Goal: Task Accomplishment & Management: Manage account settings

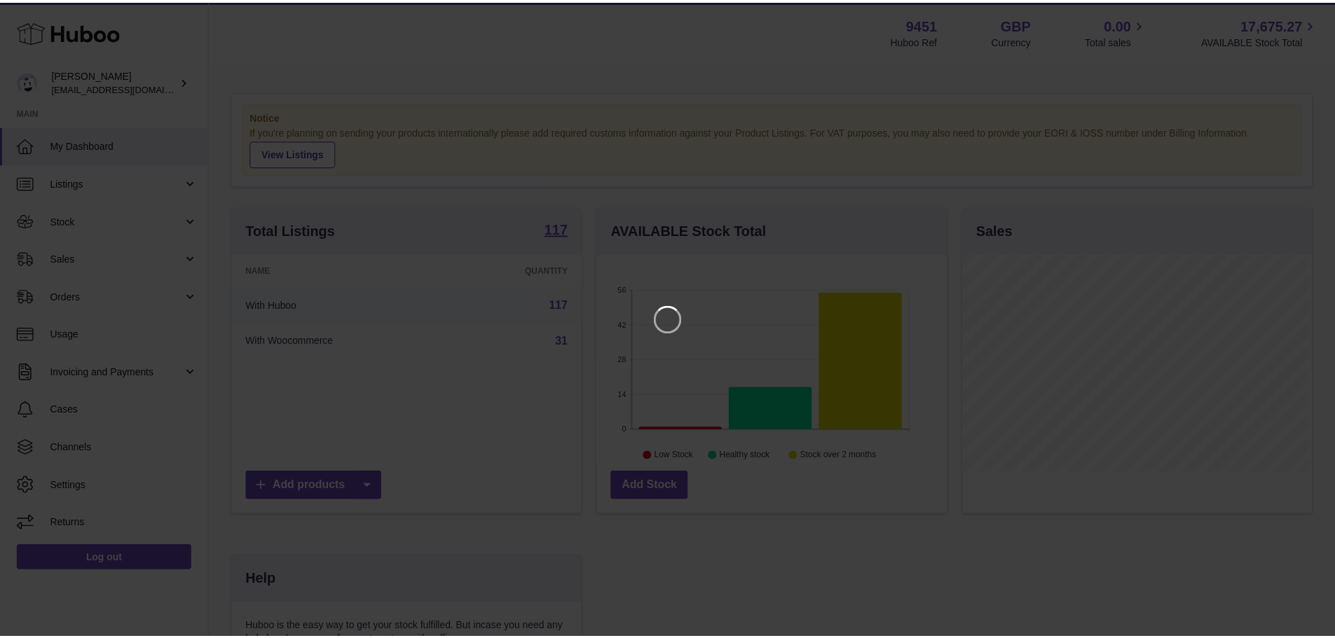
scroll to position [219, 353]
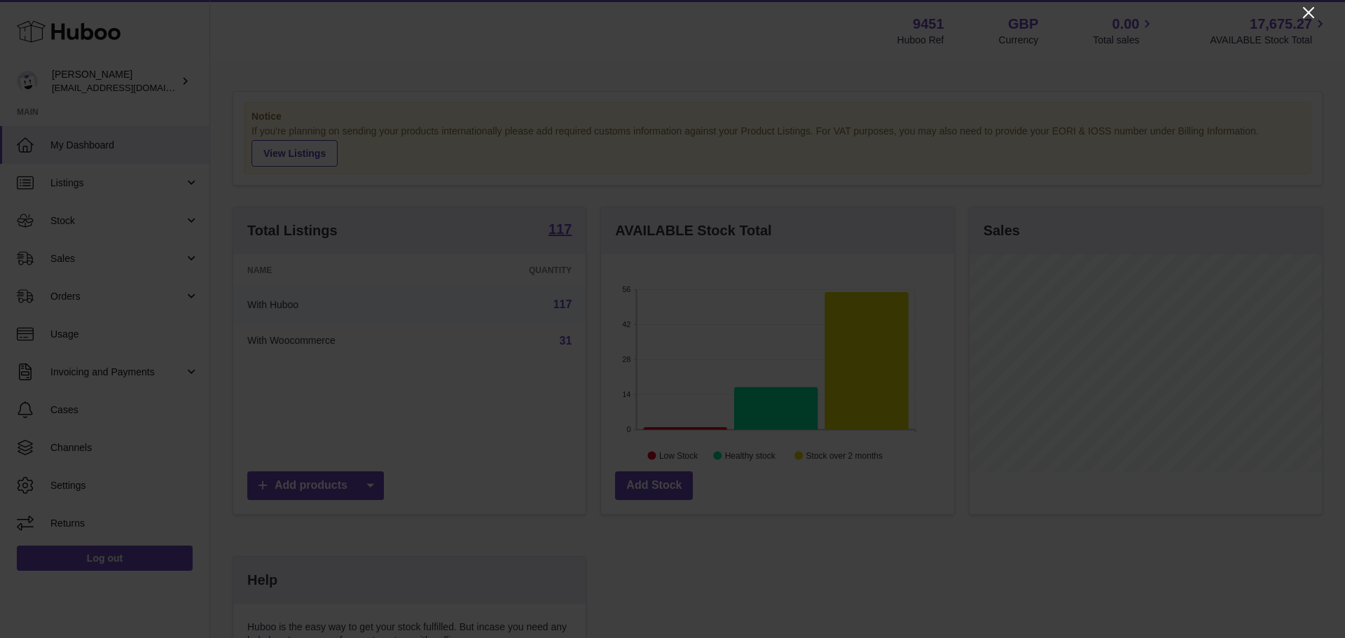
click at [1309, 6] on icon "Close" at bounding box center [1308, 12] width 17 height 17
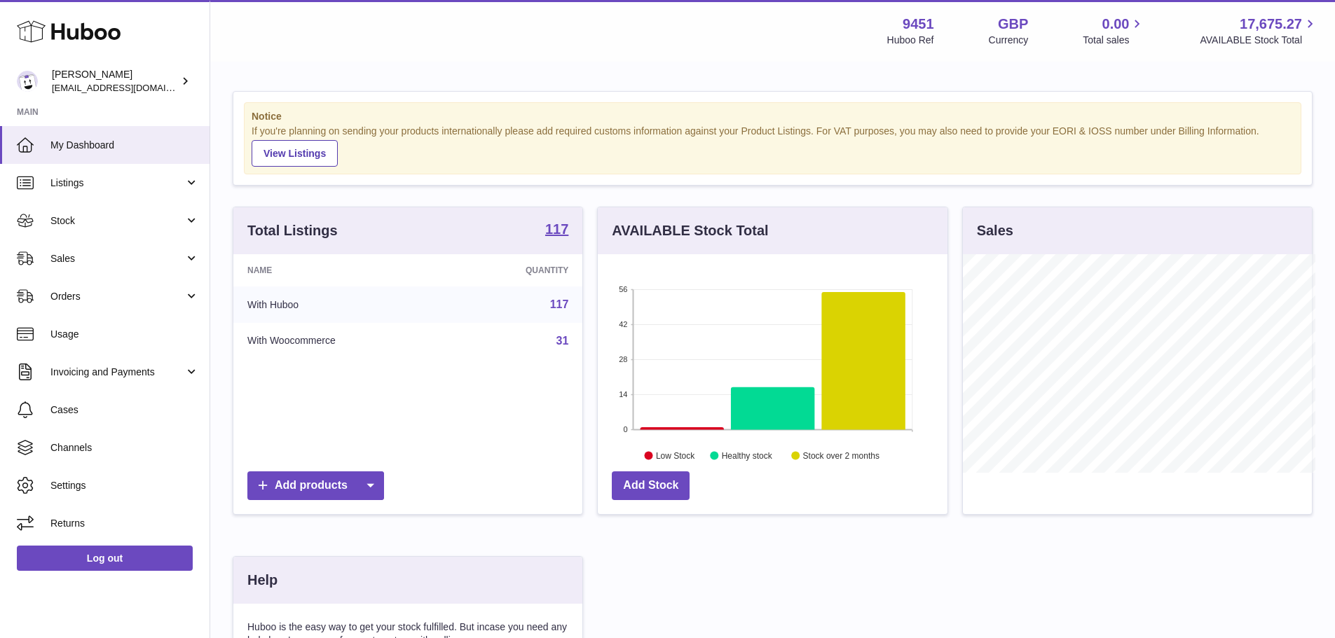
scroll to position [700416, 700286]
click at [102, 275] on link "Sales" at bounding box center [104, 259] width 209 height 38
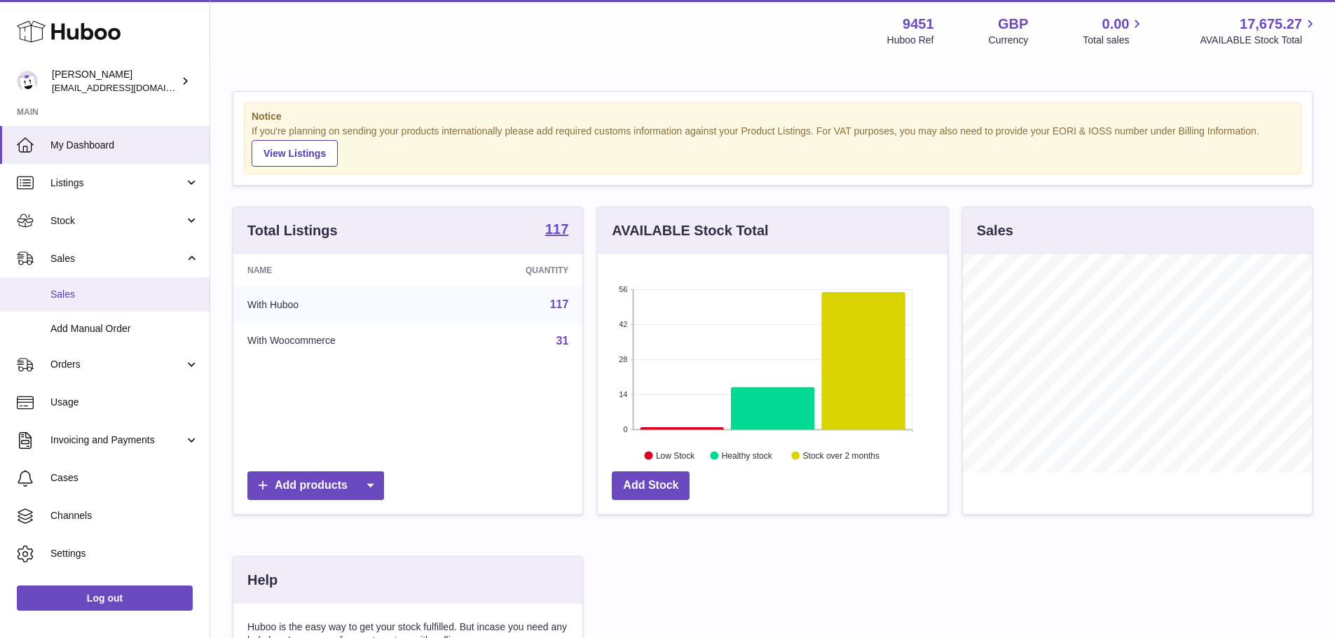
click at [101, 289] on span "Sales" at bounding box center [124, 294] width 149 height 13
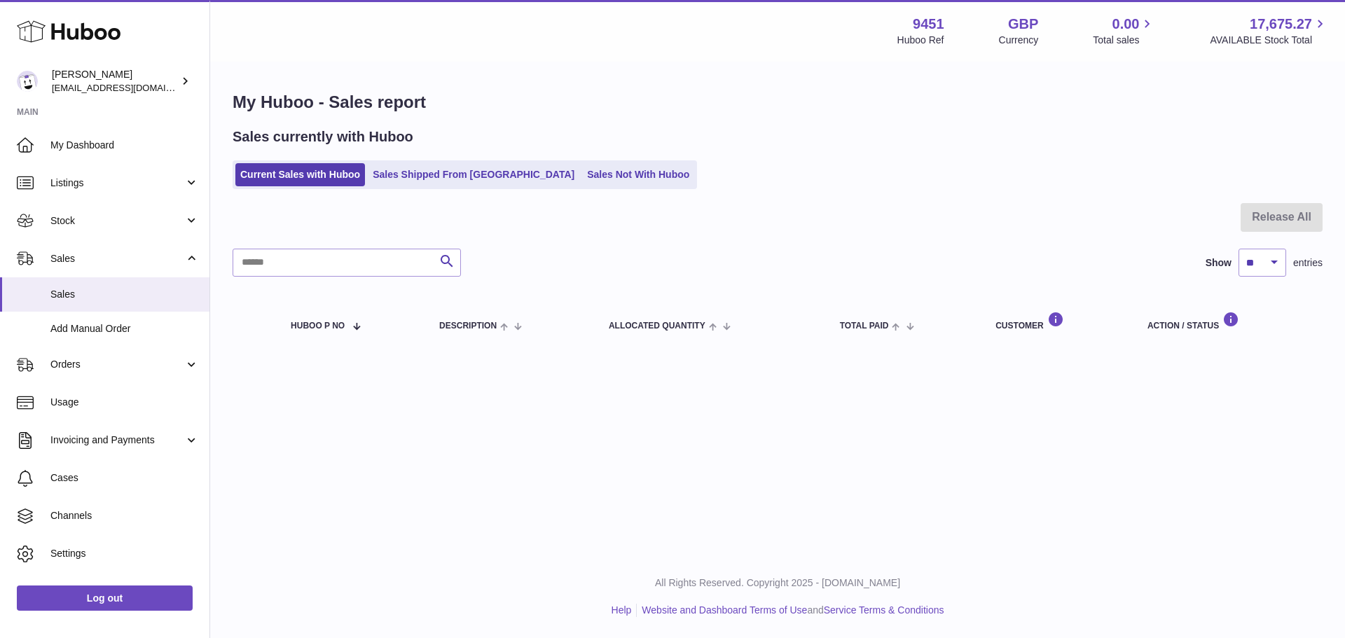
click at [425, 187] on ul "Current Sales with Huboo Sales Shipped From [GEOGRAPHIC_DATA] Sales Not With Hu…" at bounding box center [465, 174] width 465 height 29
click at [423, 184] on link "Sales Shipped From Huboo" at bounding box center [474, 174] width 212 height 23
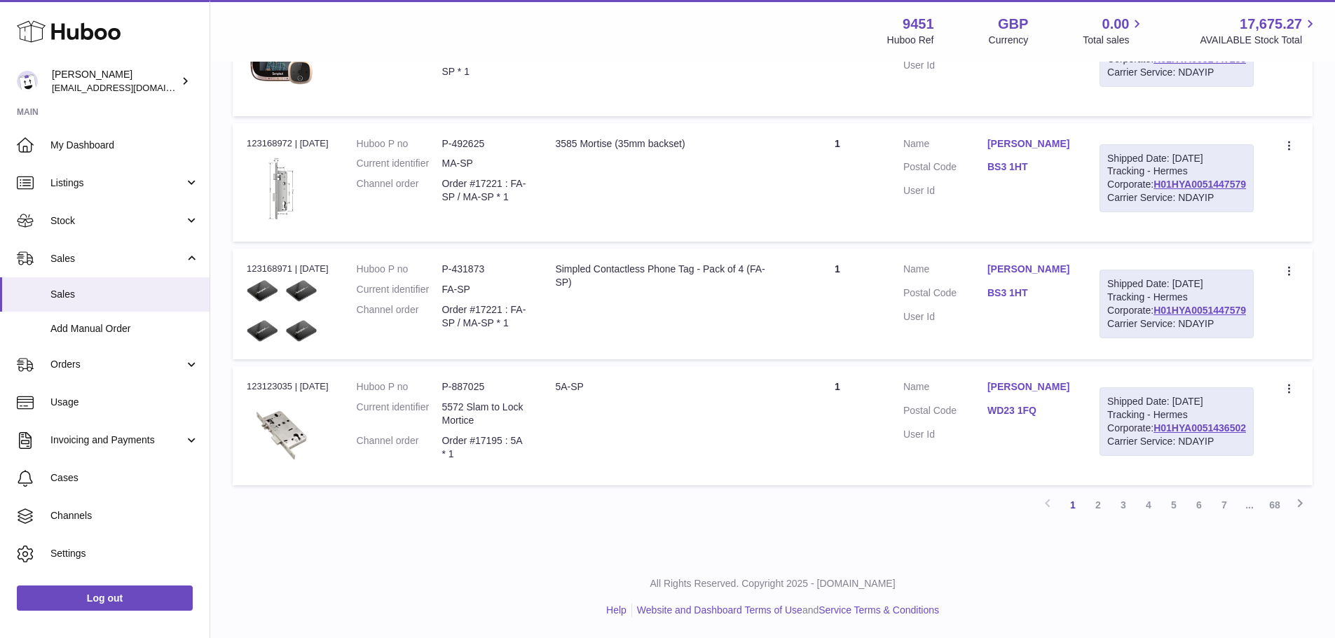
scroll to position [1411, 0]
click at [118, 404] on span "Usage" at bounding box center [124, 402] width 149 height 13
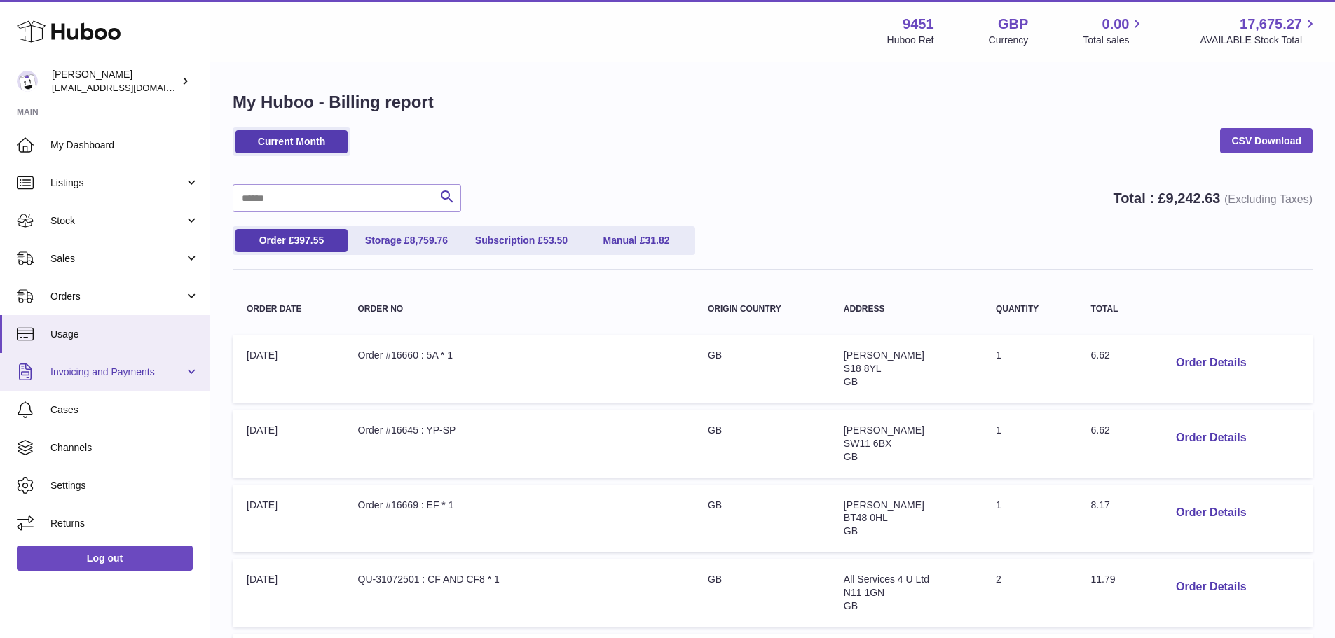
click at [148, 371] on span "Invoicing and Payments" at bounding box center [117, 372] width 134 height 13
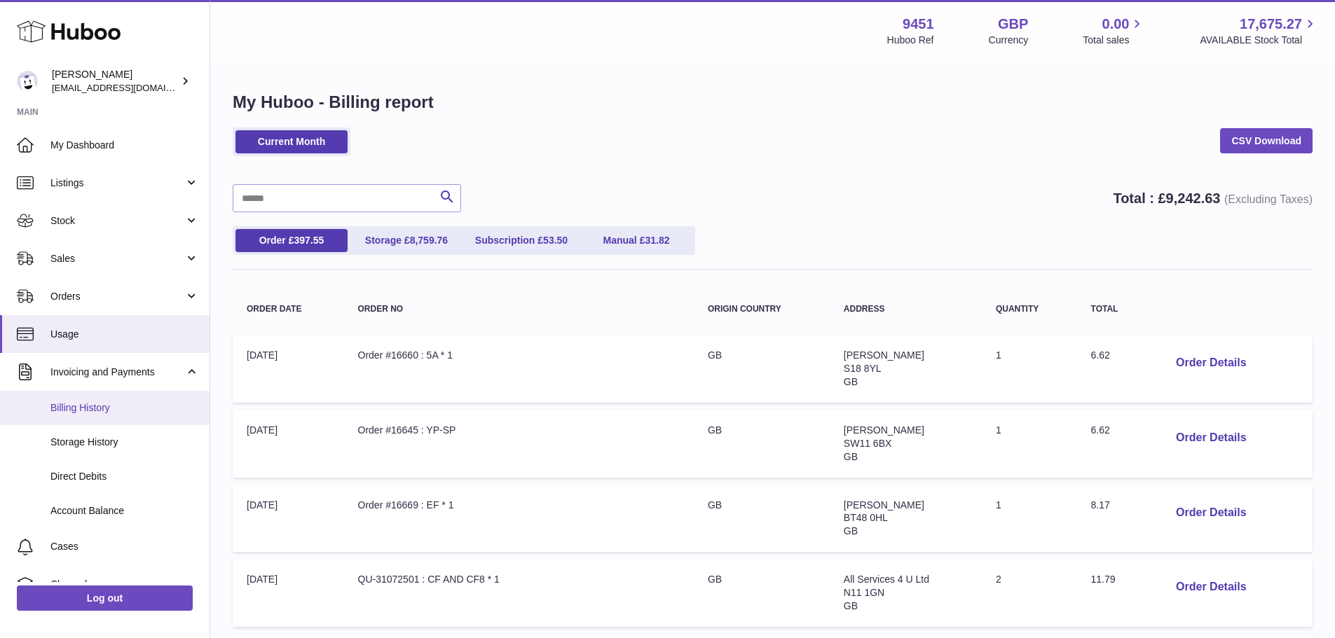
click at [129, 417] on link "Billing History" at bounding box center [104, 408] width 209 height 34
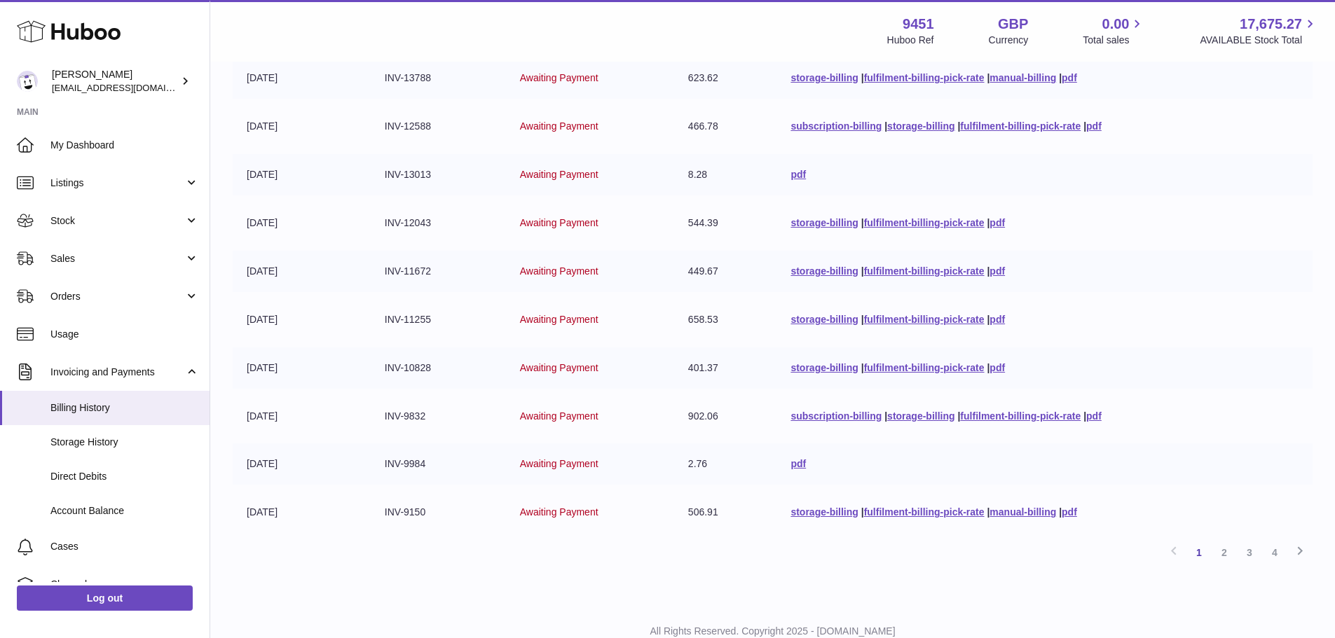
scroll to position [273, 0]
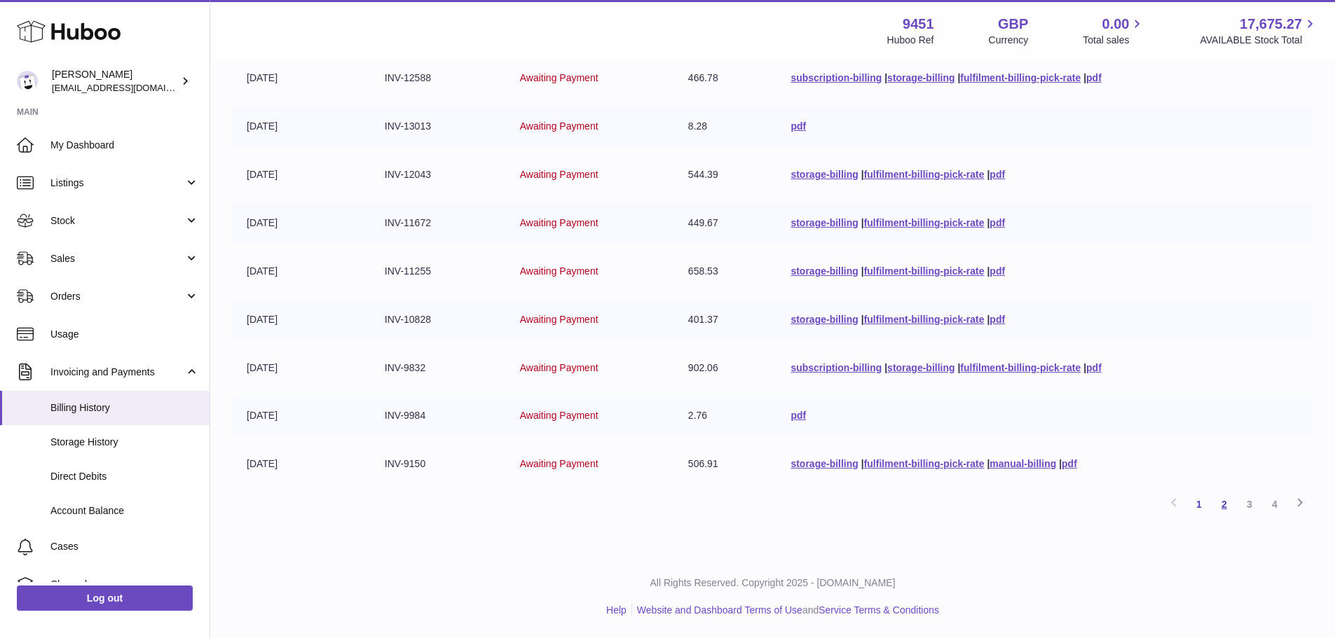
click at [1229, 505] on link "2" at bounding box center [1223, 504] width 25 height 25
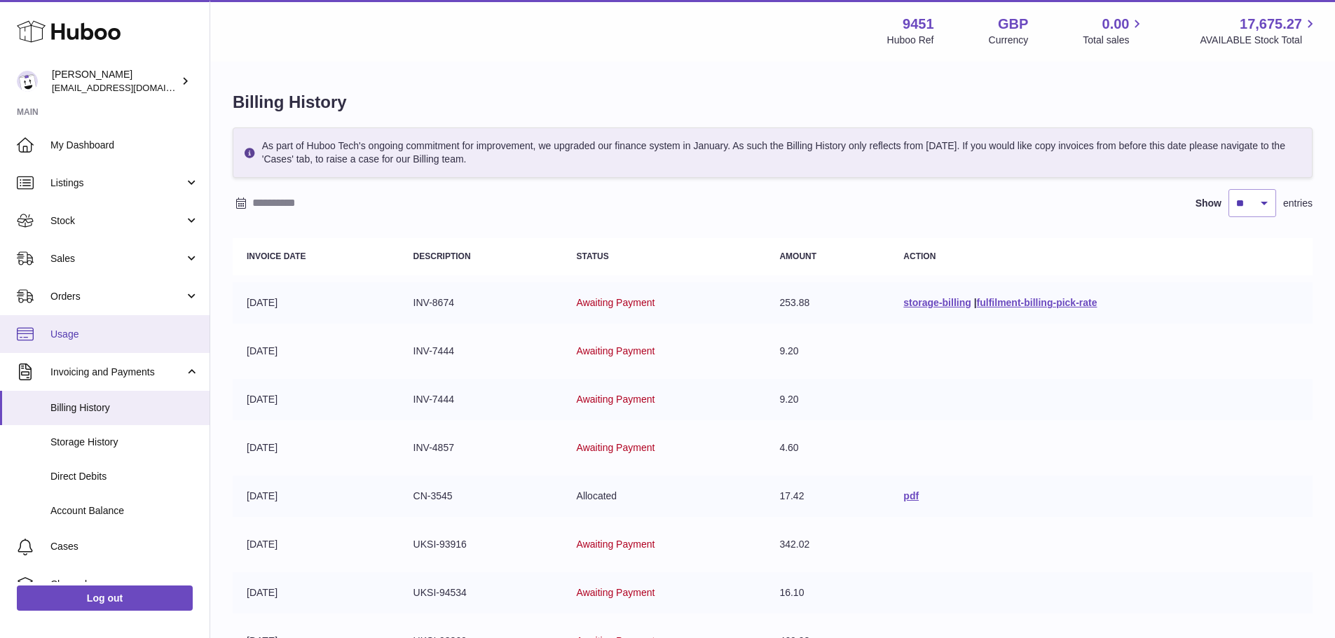
click at [123, 341] on link "Usage" at bounding box center [104, 334] width 209 height 38
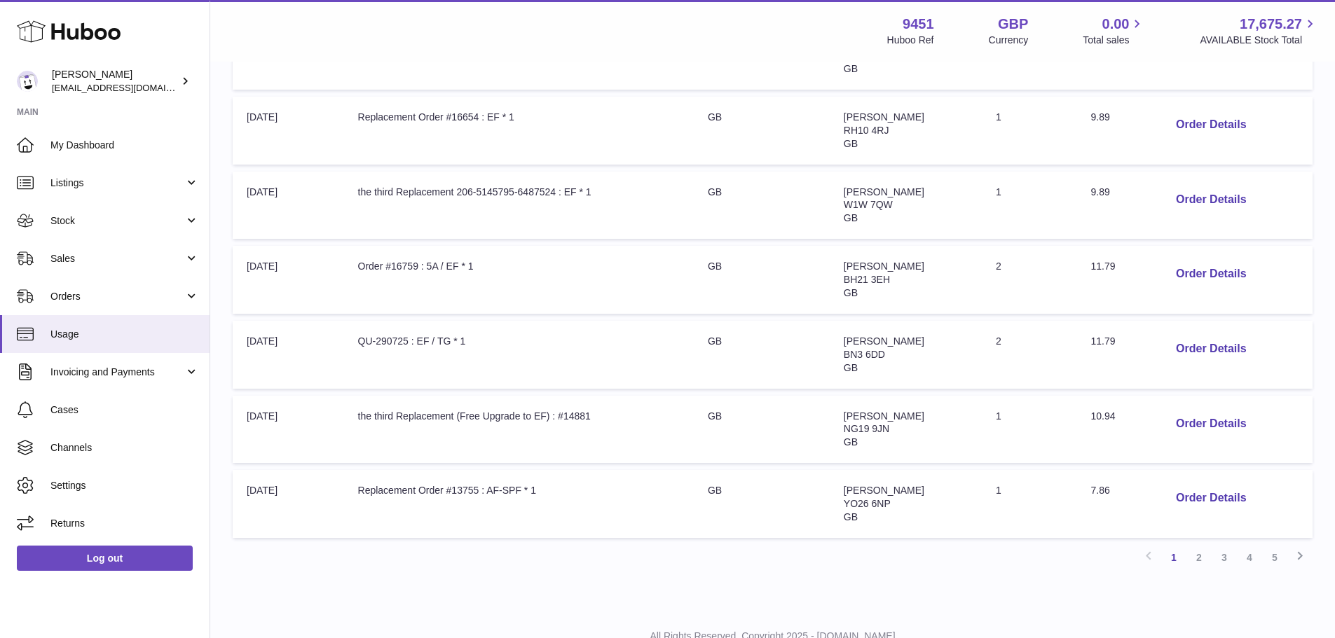
scroll to position [591, 0]
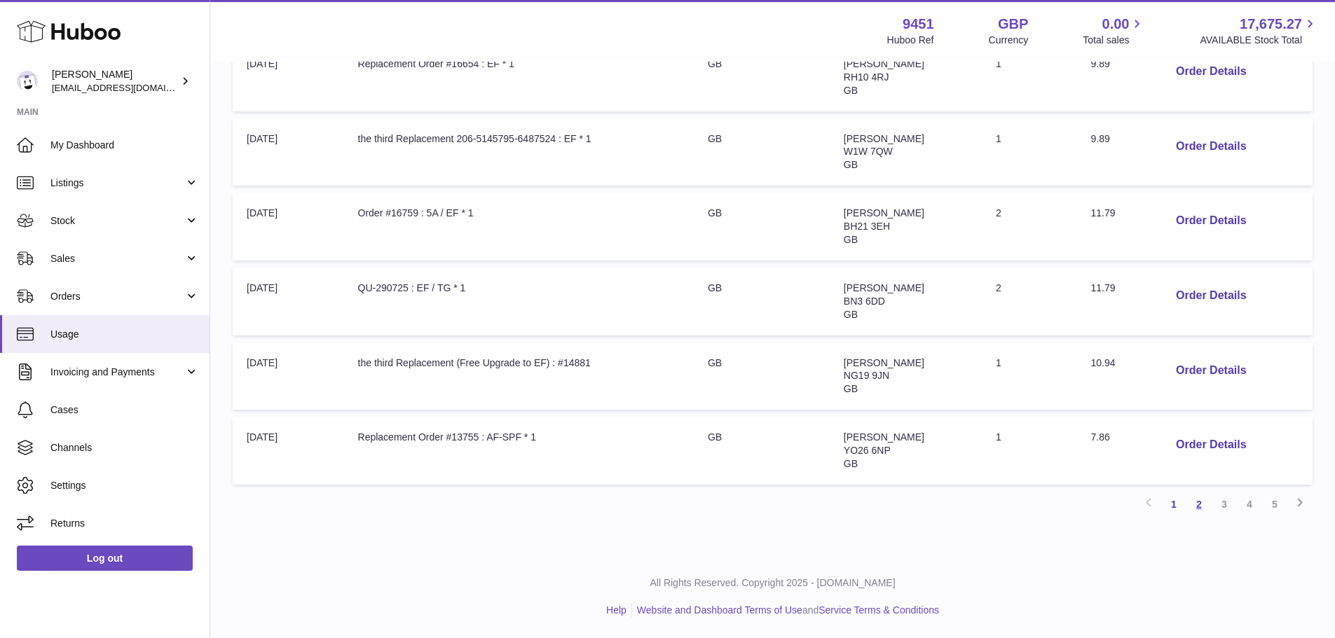
click at [1208, 510] on link "2" at bounding box center [1198, 504] width 25 height 25
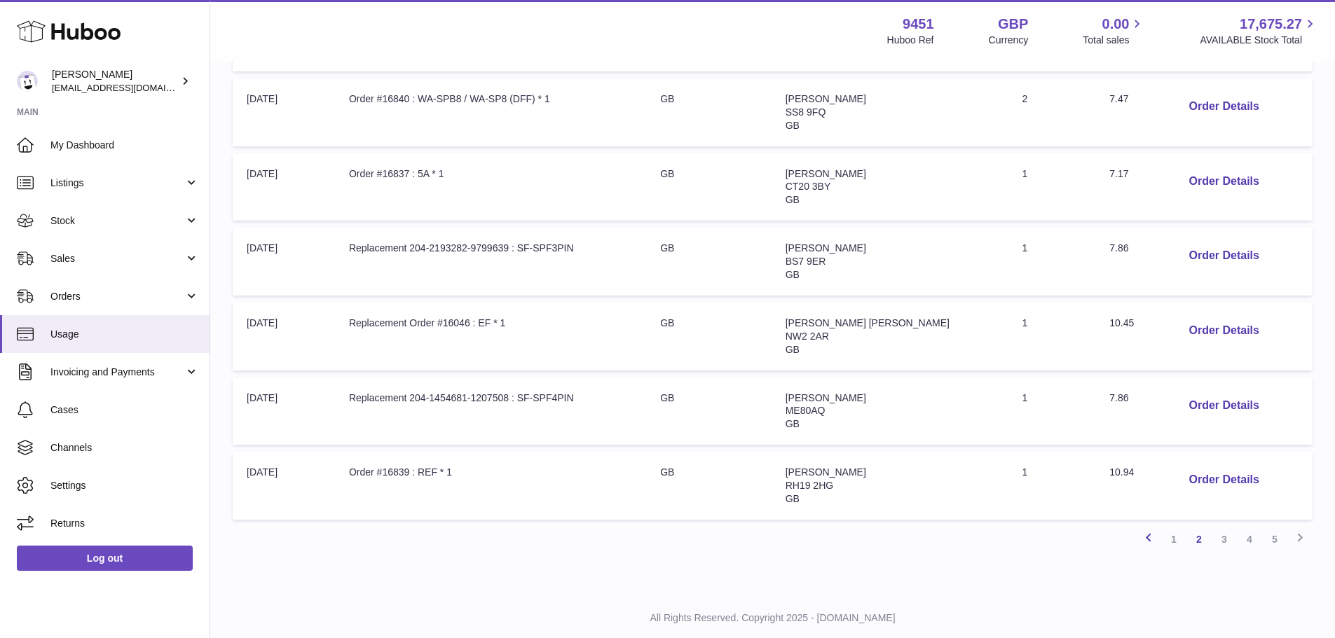
scroll to position [591, 0]
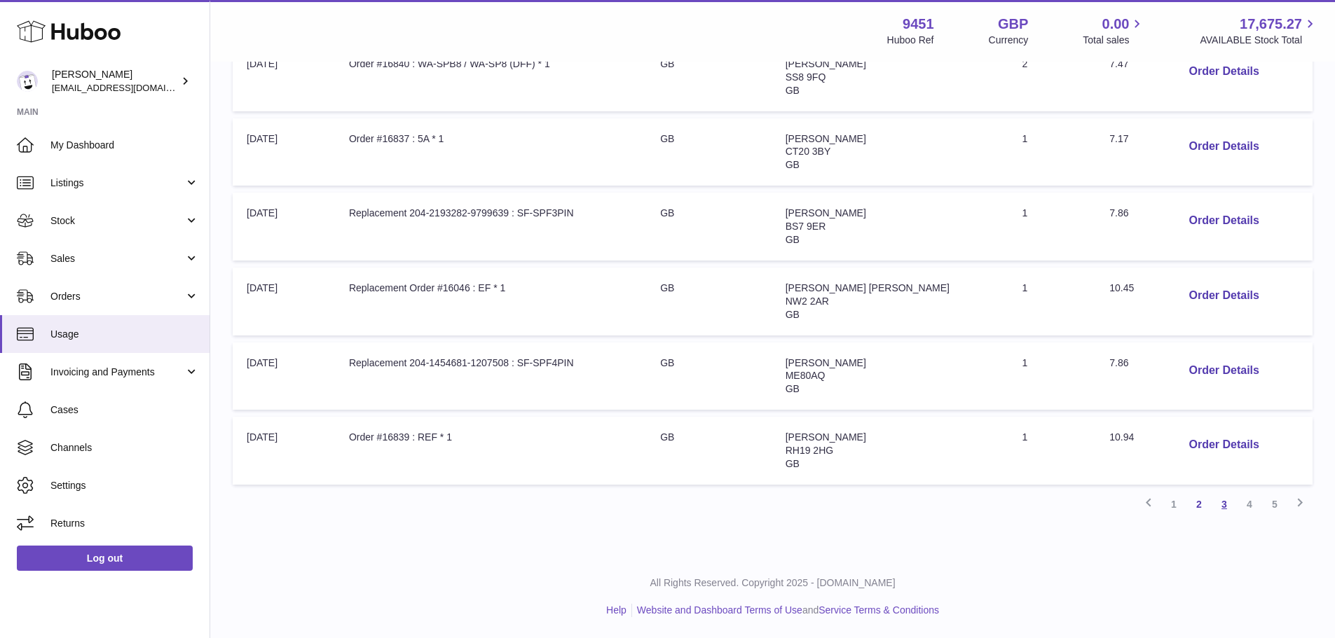
click at [1217, 508] on link "3" at bounding box center [1223, 504] width 25 height 25
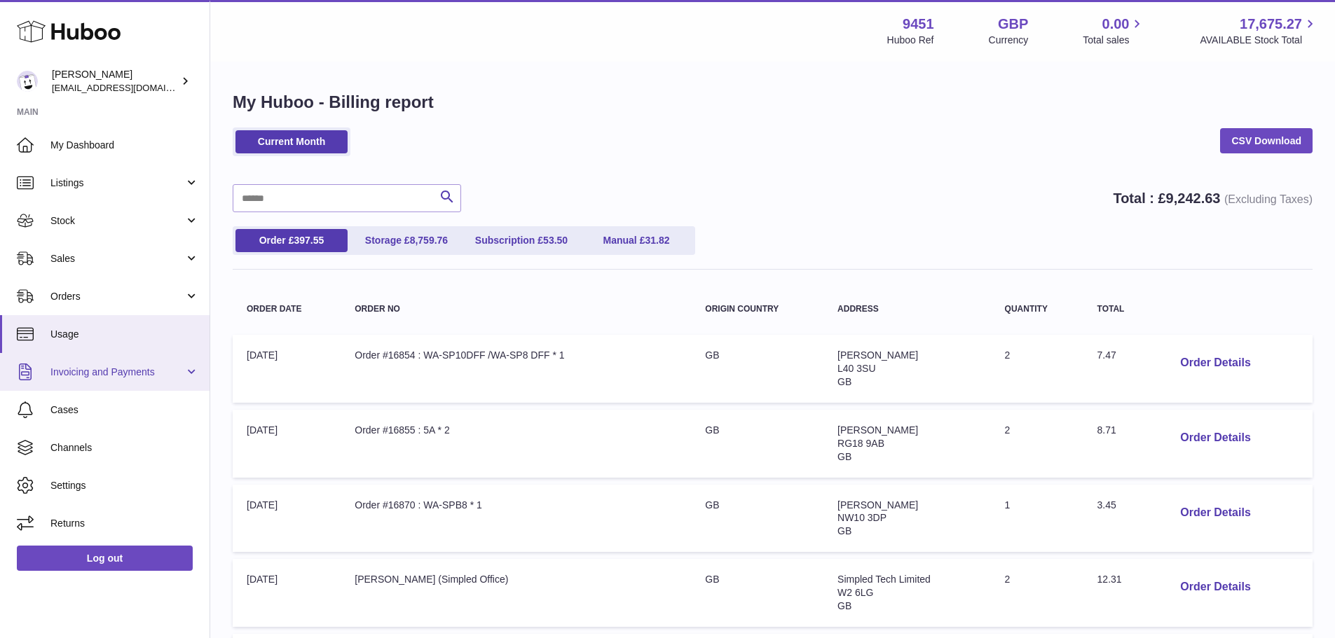
click at [135, 371] on span "Invoicing and Payments" at bounding box center [117, 372] width 134 height 13
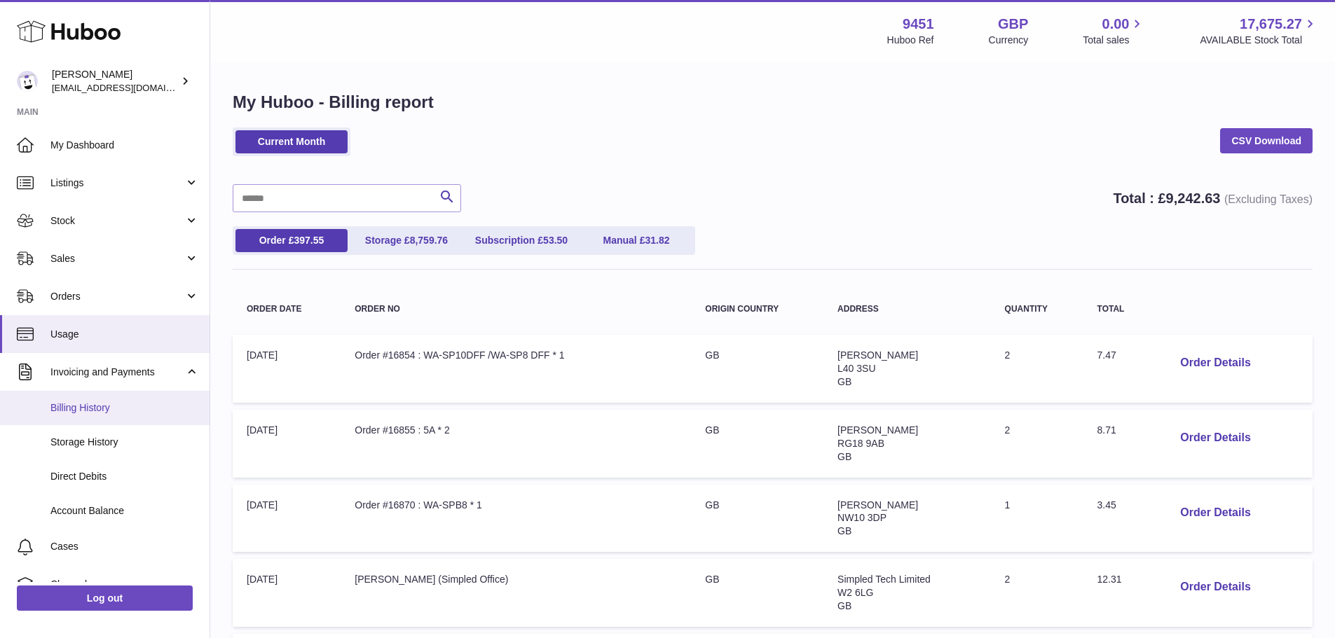
click at [132, 403] on span "Billing History" at bounding box center [124, 407] width 149 height 13
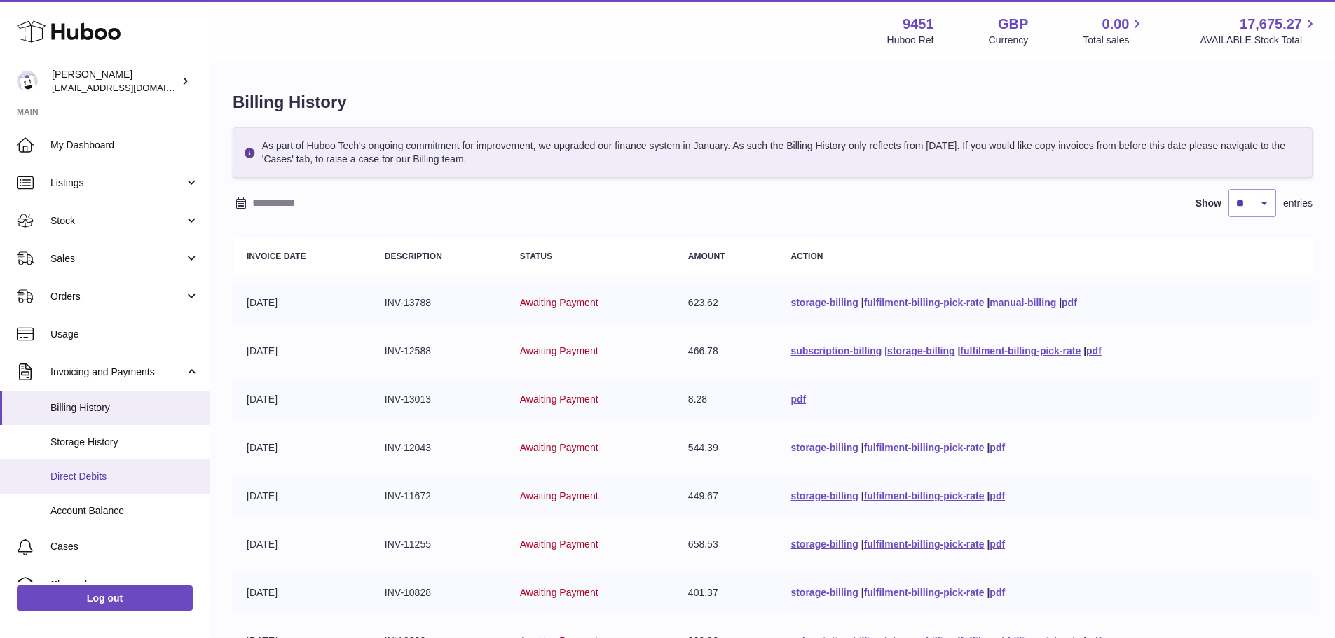
click at [113, 486] on link "Direct Debits" at bounding box center [104, 477] width 209 height 34
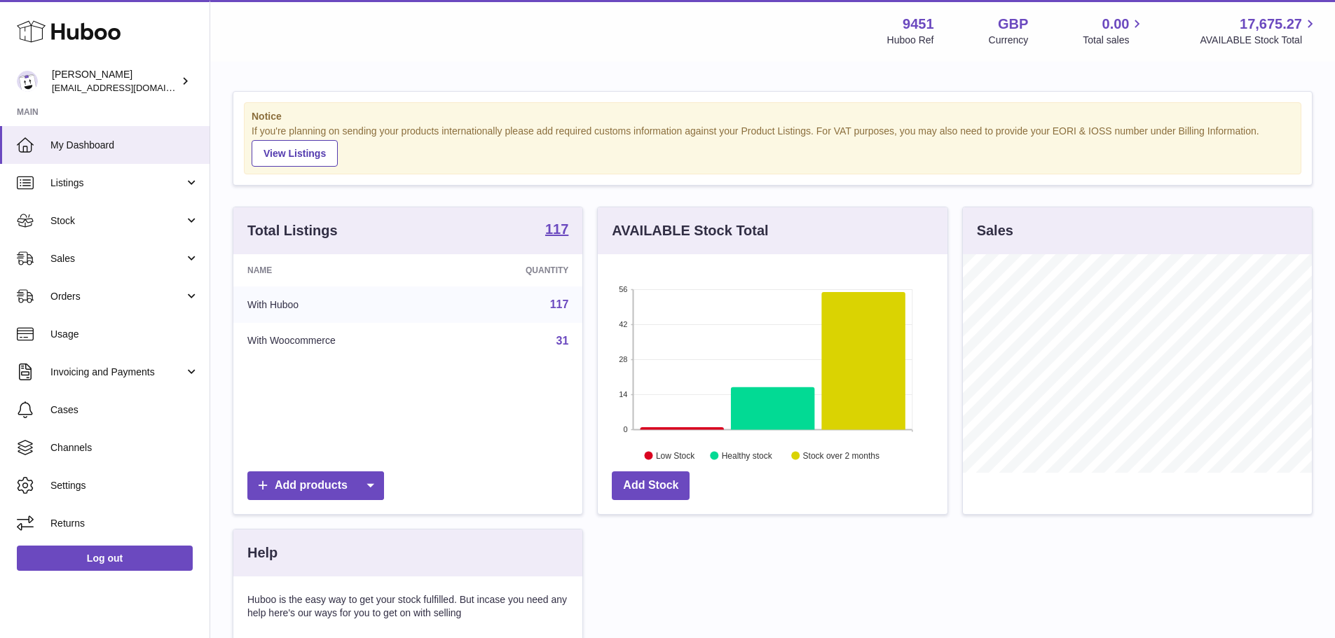
scroll to position [219, 350]
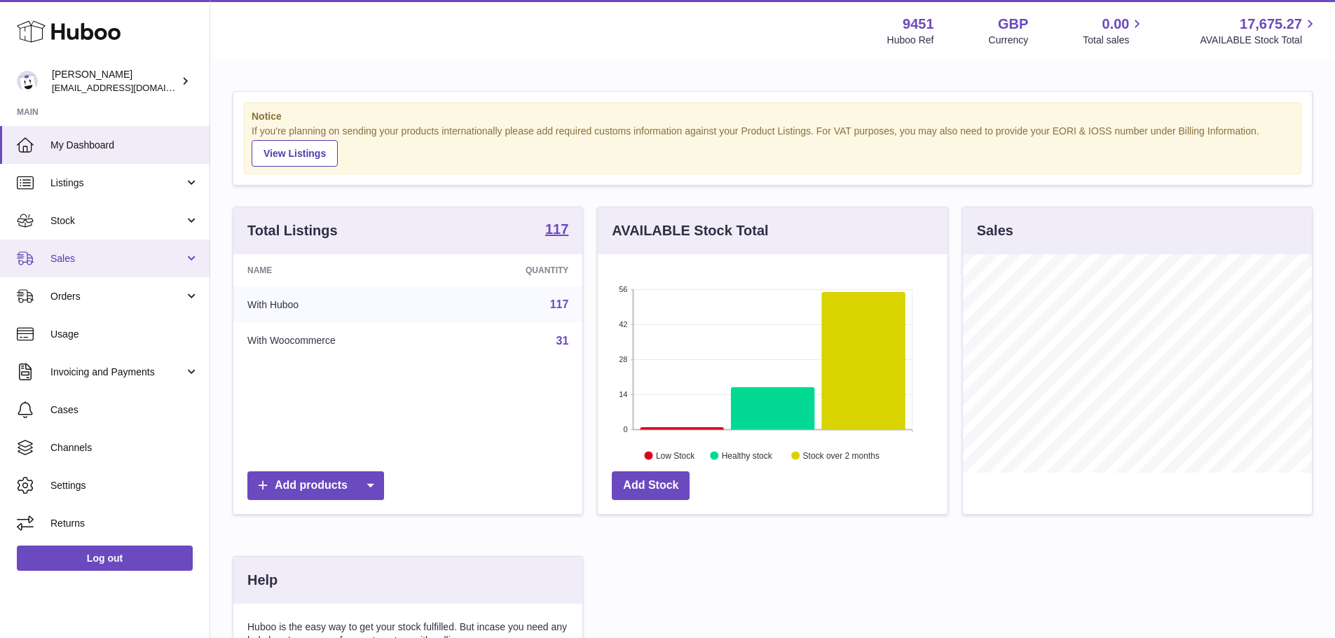
click at [114, 261] on span "Sales" at bounding box center [117, 258] width 134 height 13
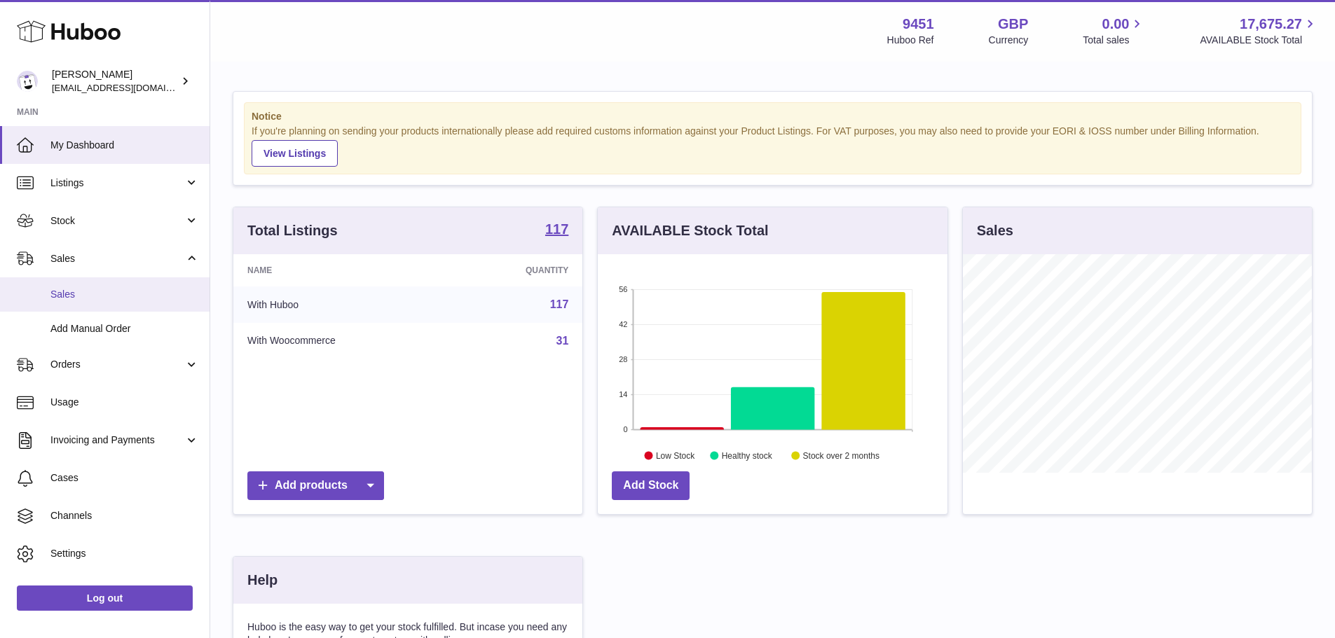
click at [111, 296] on span "Sales" at bounding box center [124, 294] width 149 height 13
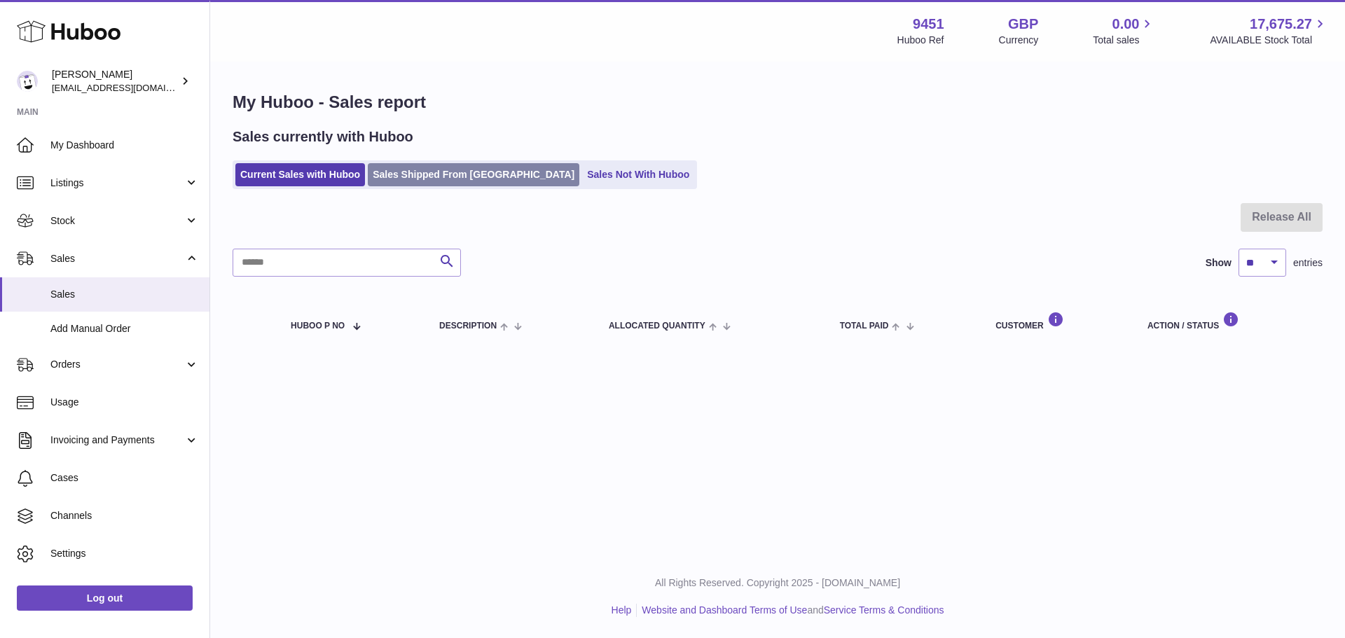
click at [431, 182] on link "Sales Shipped From [GEOGRAPHIC_DATA]" at bounding box center [474, 174] width 212 height 23
